Goal: Task Accomplishment & Management: Complete application form

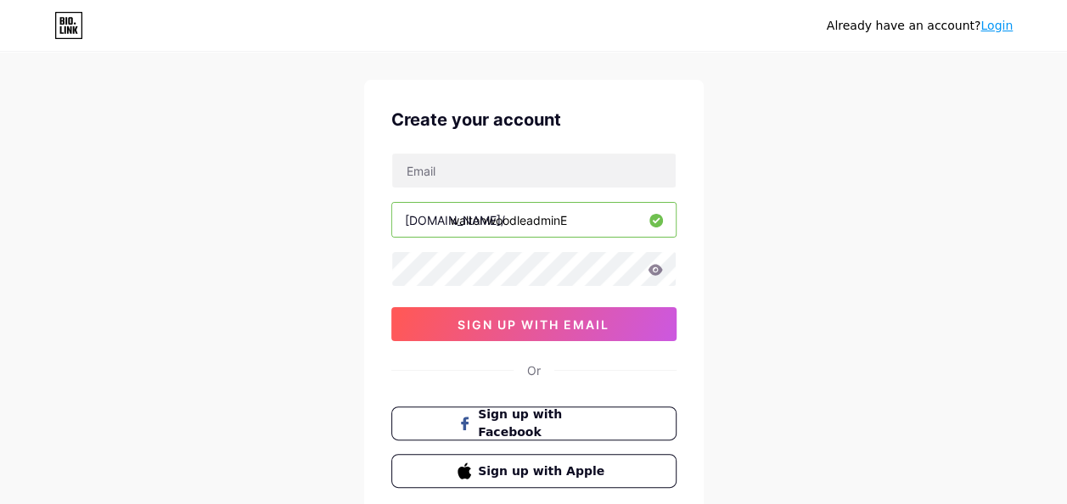
scroll to position [28, 0]
drag, startPoint x: 586, startPoint y: 226, endPoint x: 463, endPoint y: 220, distance: 123.2
click at [463, 220] on input "waltonwoodleadminE" at bounding box center [533, 221] width 283 height 34
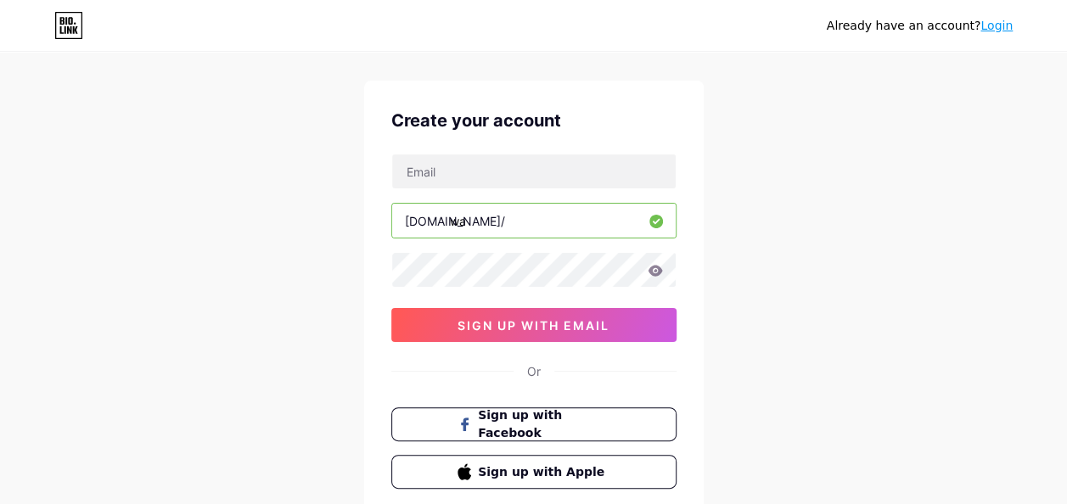
type input "w"
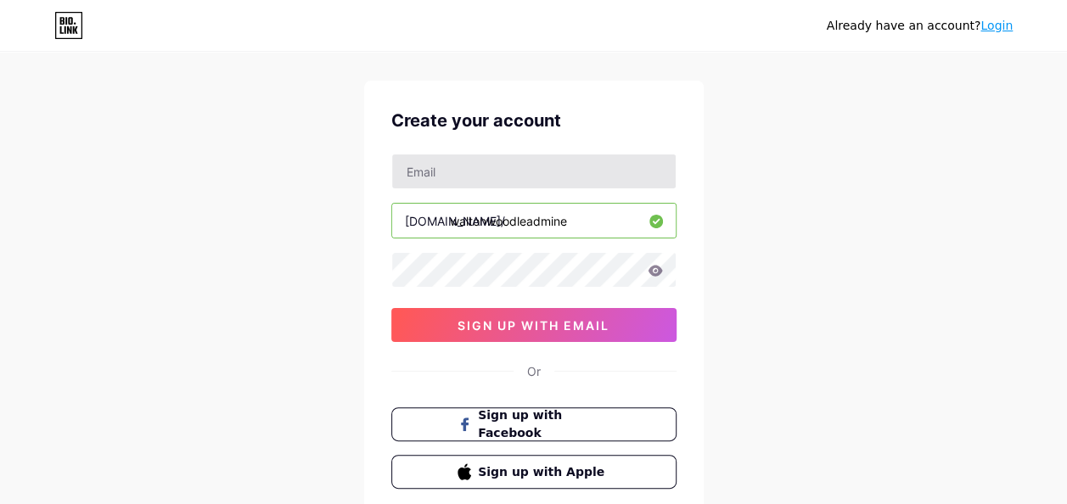
type input "waltonwoodleadmine"
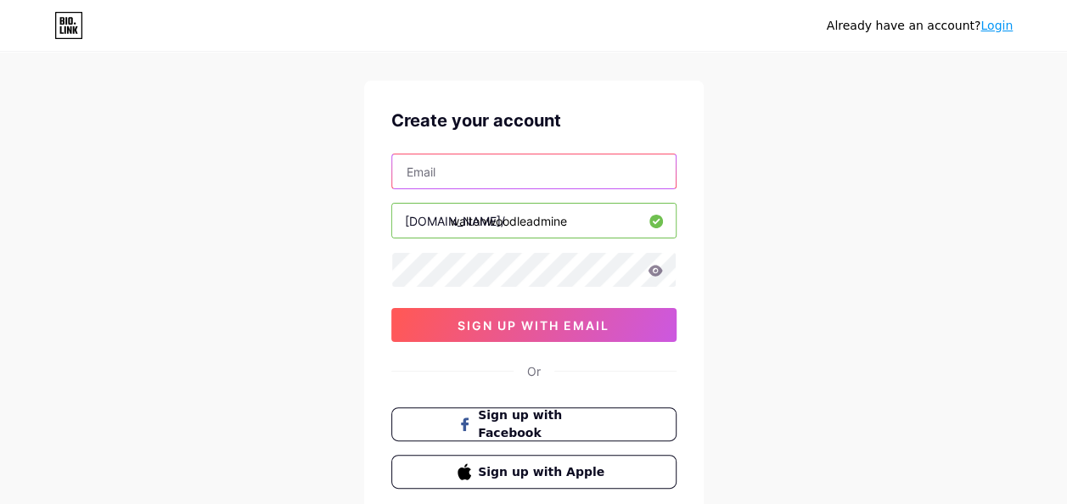
click at [486, 158] on input "text" at bounding box center [533, 171] width 283 height 34
type input "[PERSON_NAME][EMAIL_ADDRESS][PERSON_NAME][DOMAIN_NAME]"
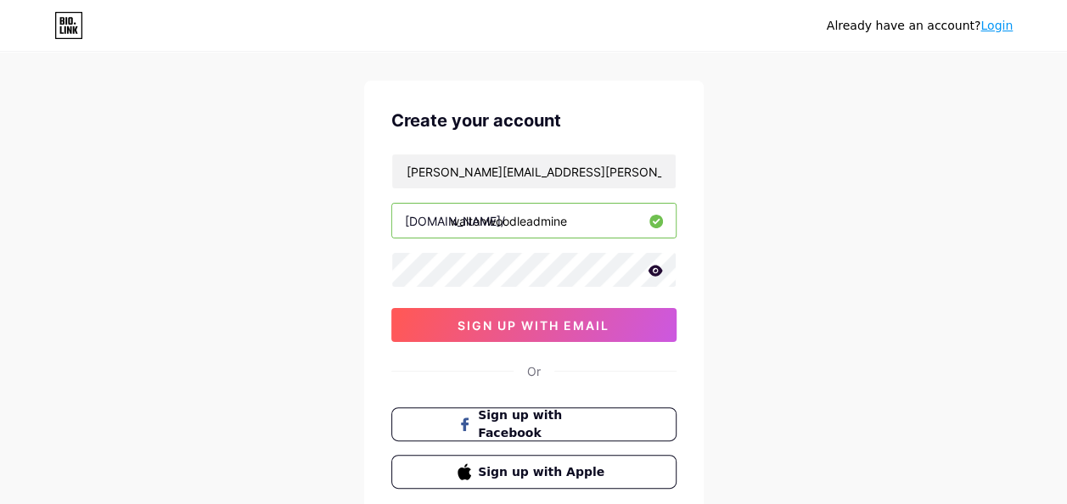
click at [648, 266] on icon at bounding box center [655, 271] width 15 height 12
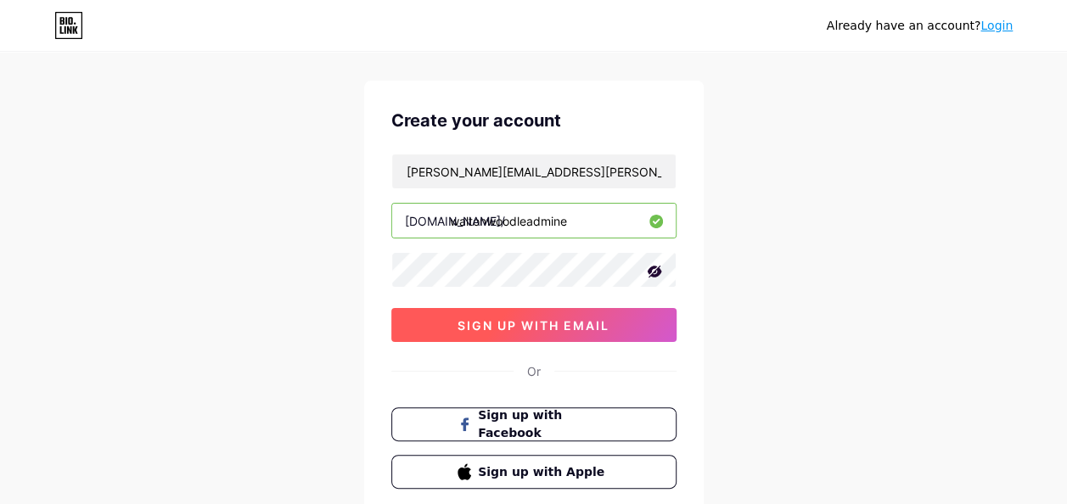
click at [577, 322] on span "sign up with email" at bounding box center [533, 325] width 152 height 14
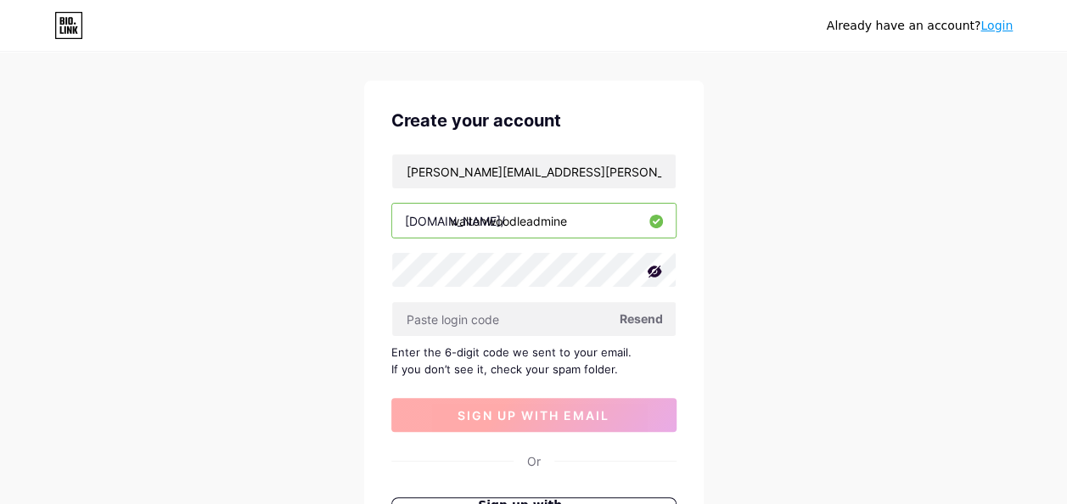
click at [577, 322] on input "text" at bounding box center [533, 319] width 283 height 34
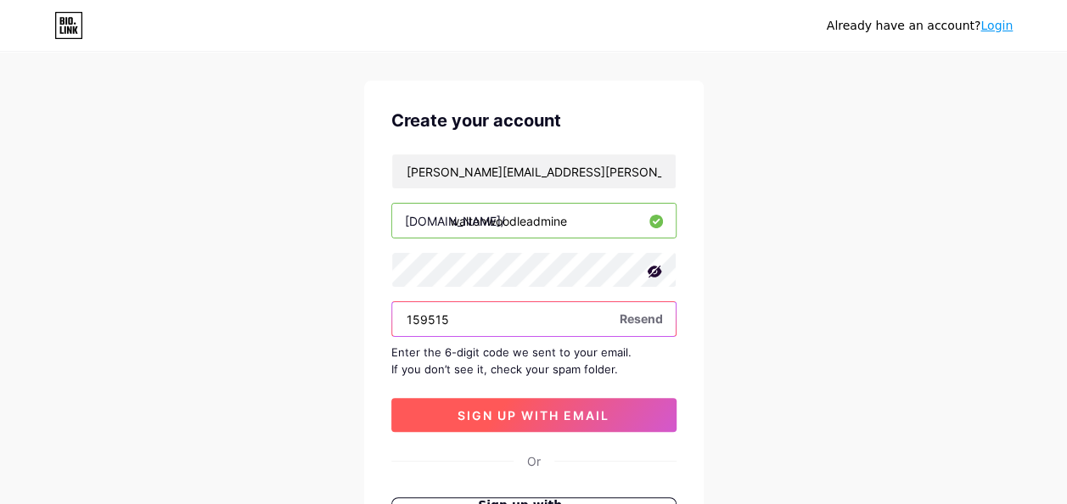
type input "159515"
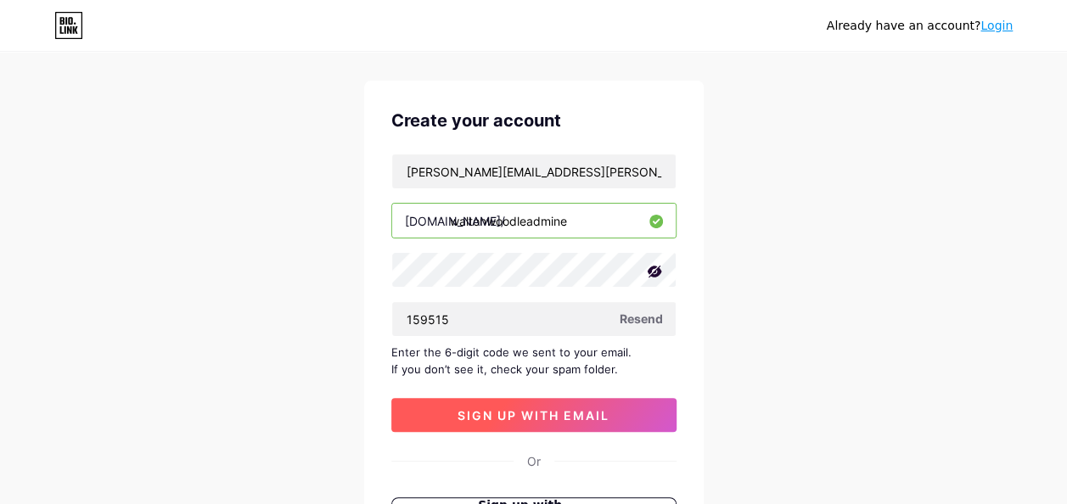
click at [621, 411] on button "sign up with email" at bounding box center [533, 415] width 285 height 34
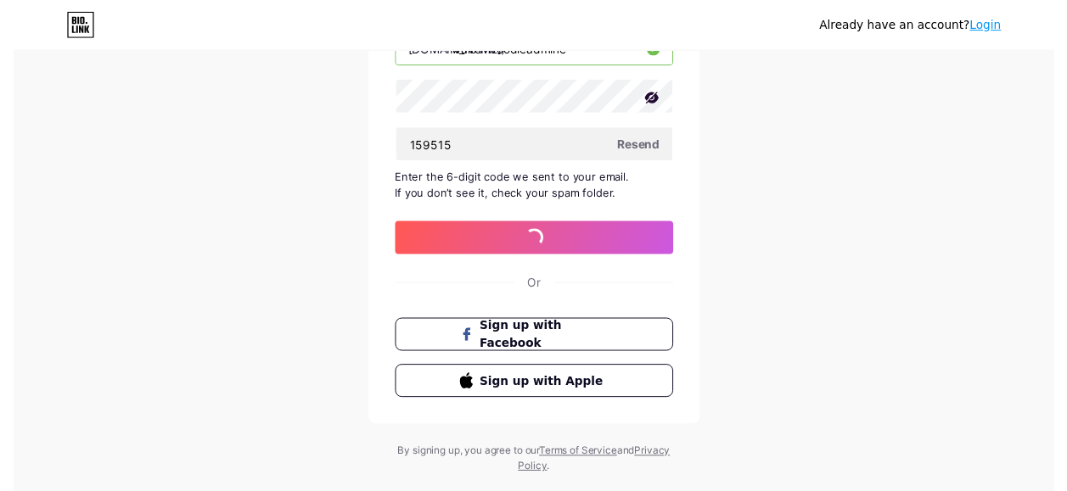
scroll to position [0, 0]
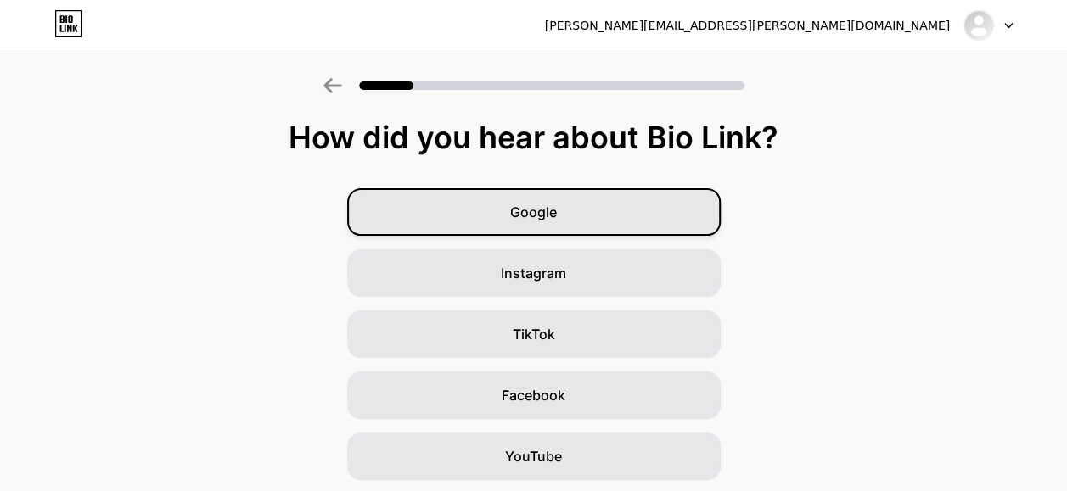
click at [535, 205] on span "Google" at bounding box center [533, 212] width 47 height 20
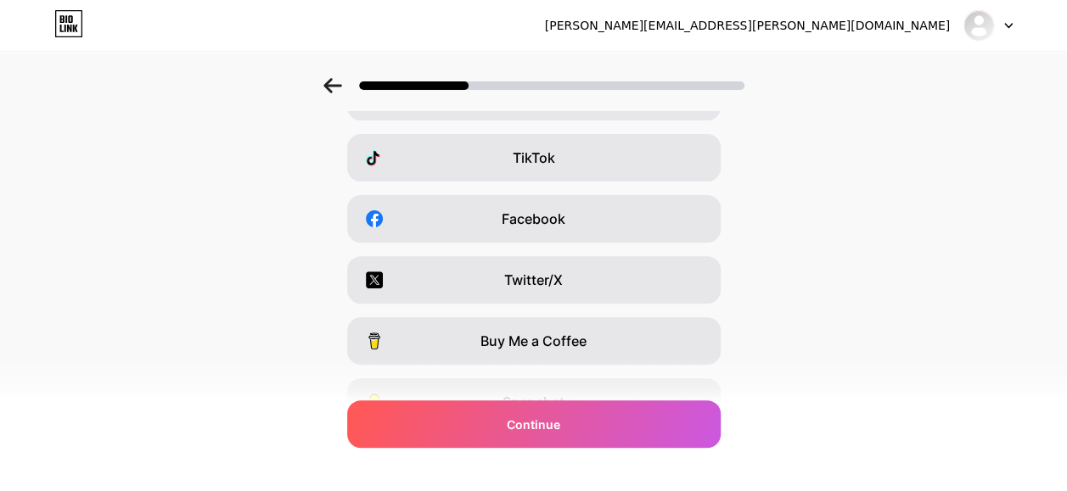
scroll to position [325, 0]
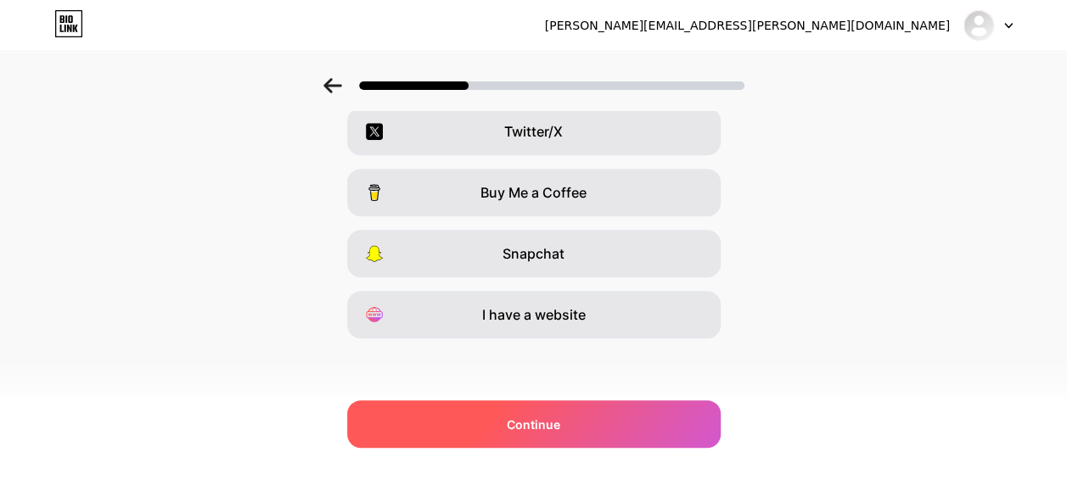
click at [603, 409] on div "Continue" at bounding box center [533, 425] width 373 height 48
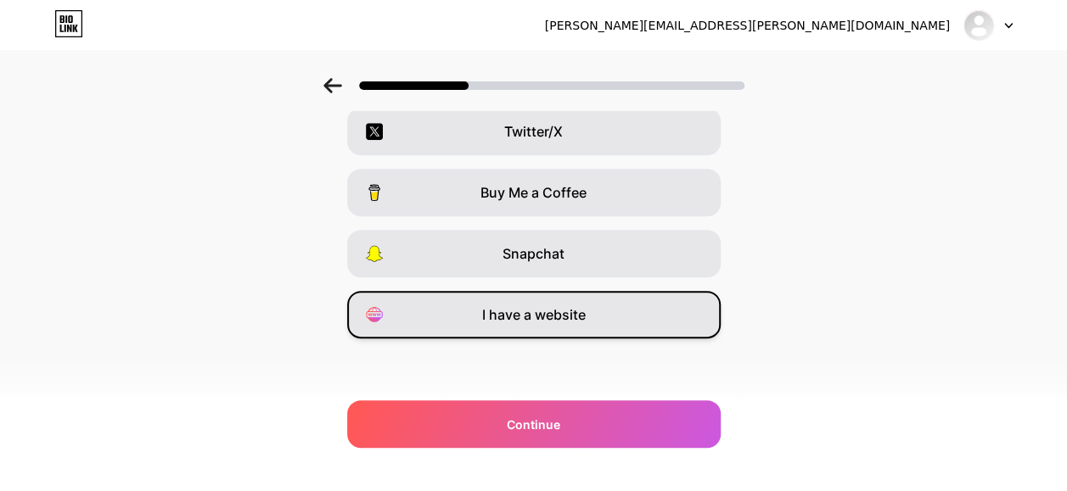
click at [515, 309] on span "I have a website" at bounding box center [534, 315] width 104 height 20
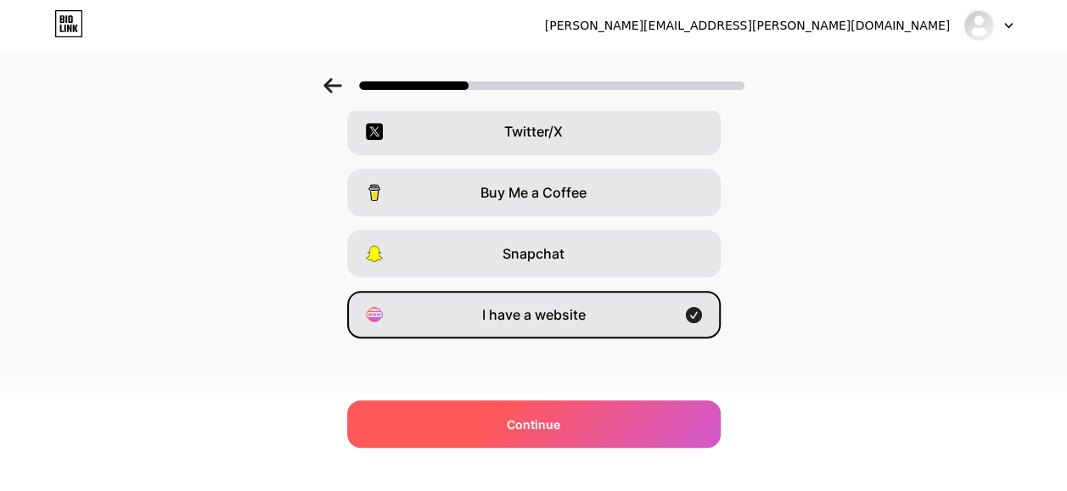
click at [604, 416] on div "Continue" at bounding box center [533, 425] width 373 height 48
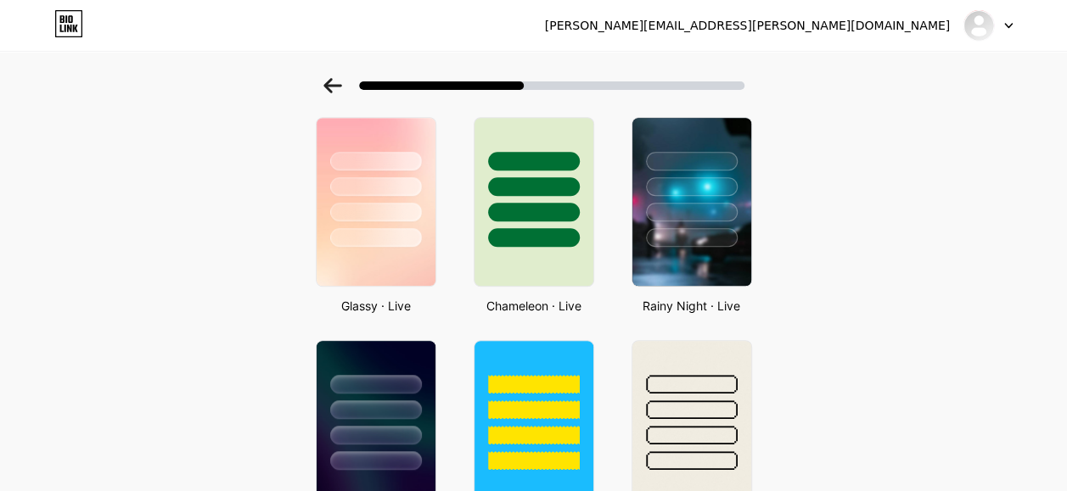
scroll to position [523, 0]
click at [573, 213] on div at bounding box center [533, 213] width 94 height 20
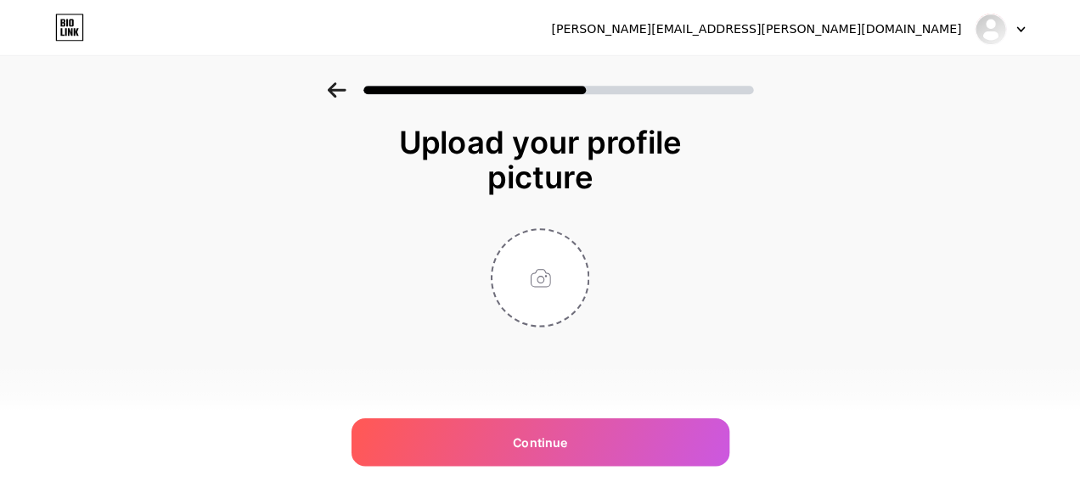
scroll to position [0, 0]
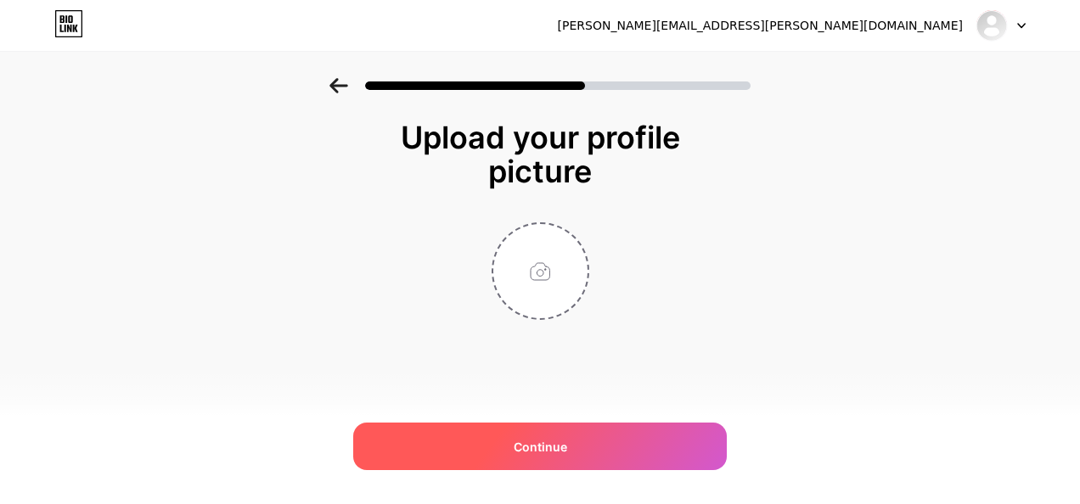
click at [664, 454] on div "Continue" at bounding box center [539, 447] width 373 height 48
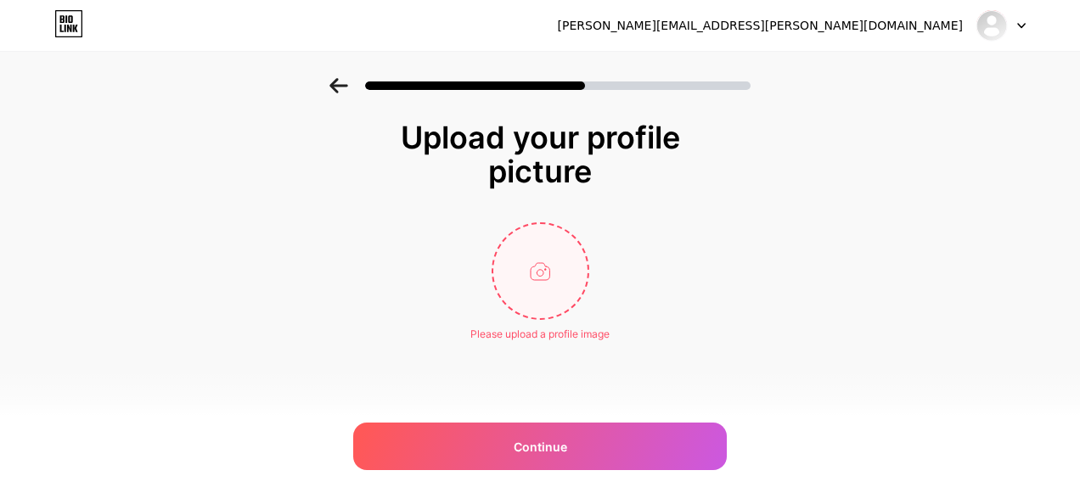
click at [530, 300] on input "file" at bounding box center [540, 271] width 94 height 94
type input "C:\fakepath\WW LeadMine23.jpg"
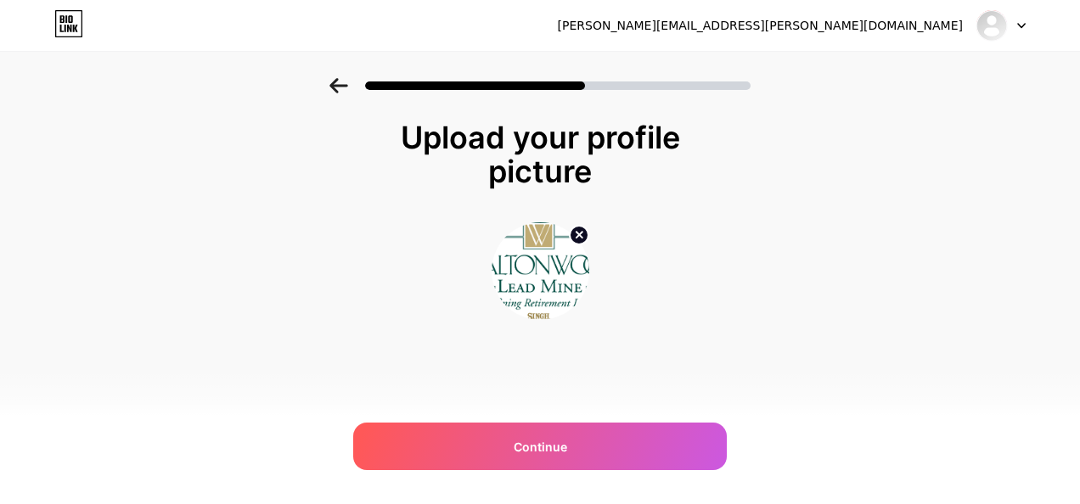
click at [576, 233] on icon at bounding box center [578, 235] width 6 height 6
